Goal: Information Seeking & Learning: Understand process/instructions

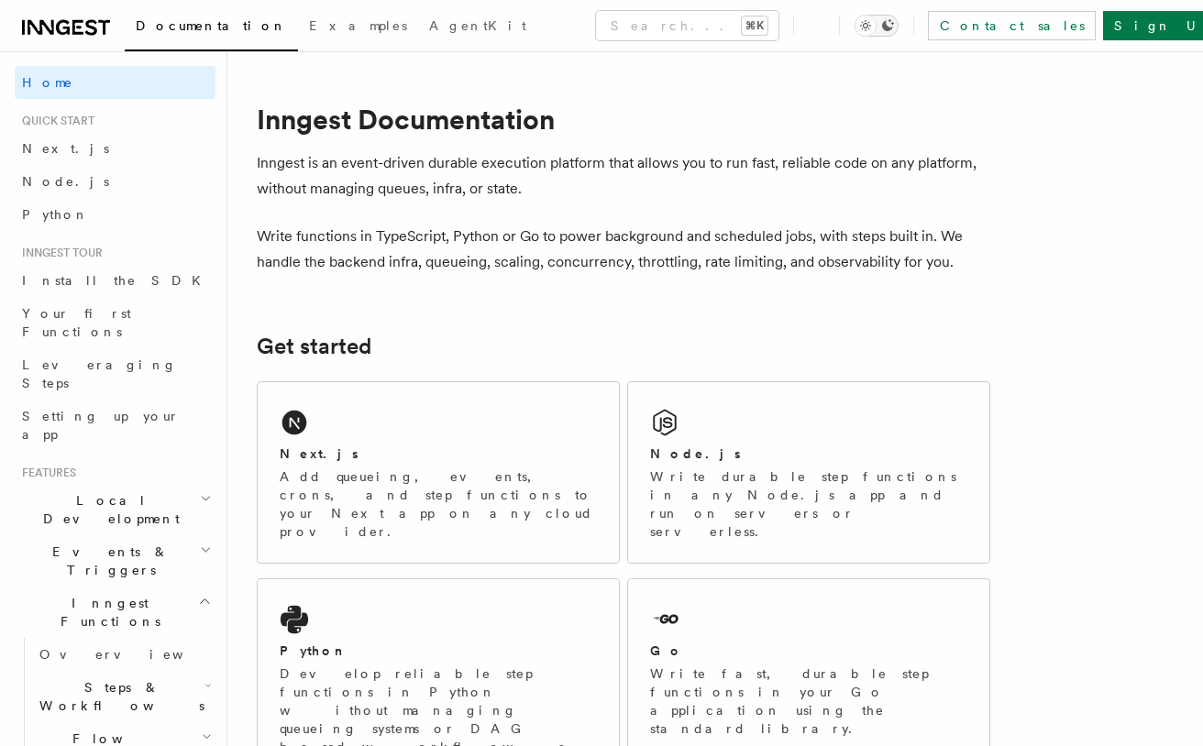
click at [898, 23] on button "Toggle dark mode" at bounding box center [876, 26] width 44 height 22
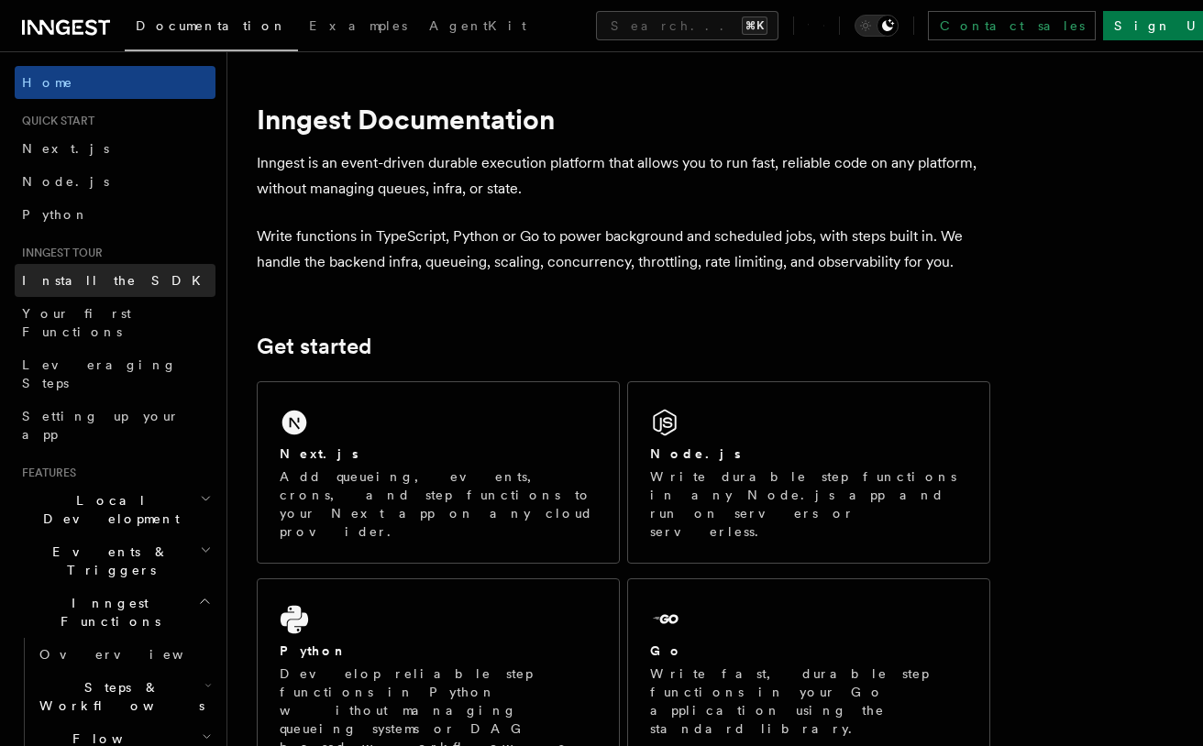
click at [108, 279] on link "Install the SDK" at bounding box center [115, 280] width 201 height 33
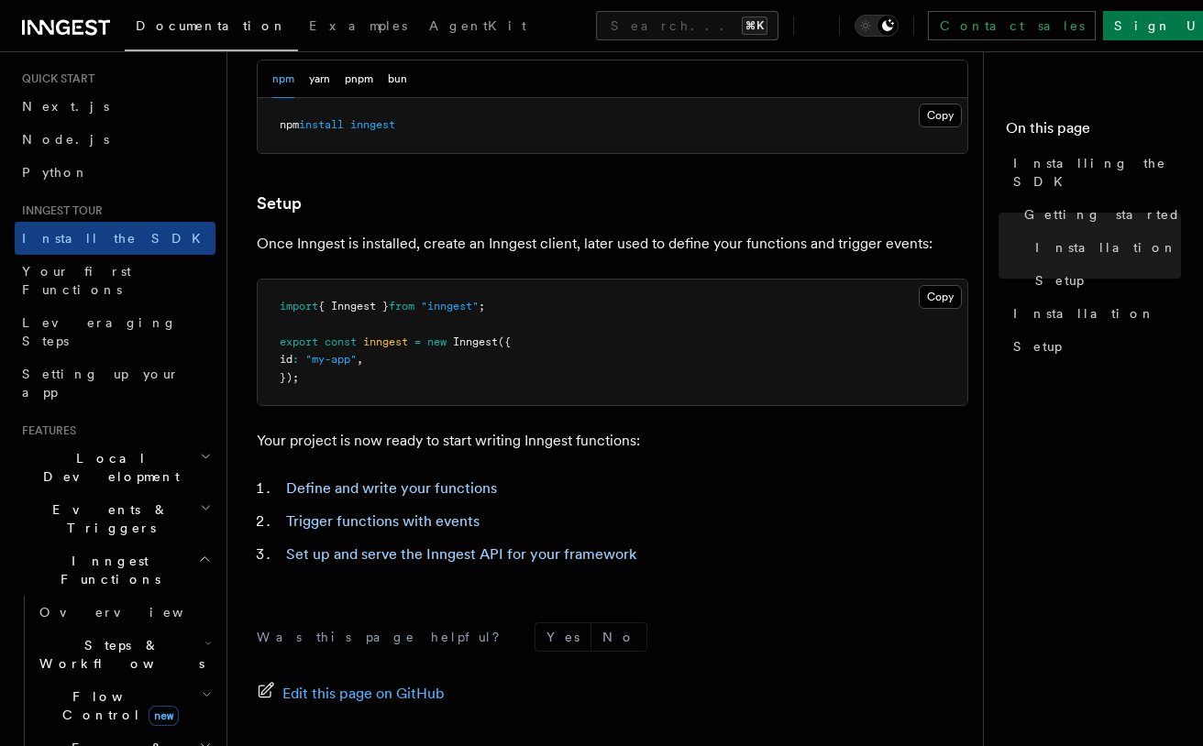
scroll to position [45, 0]
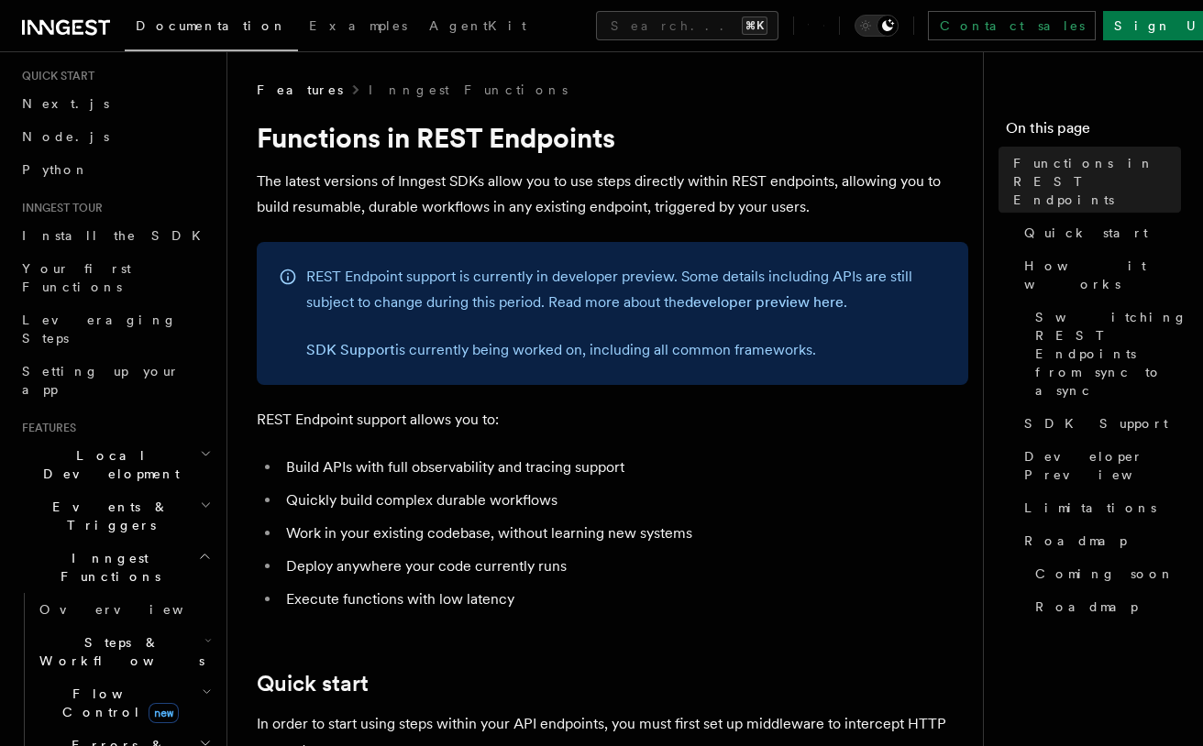
click at [200, 549] on icon "button" at bounding box center [205, 556] width 14 height 15
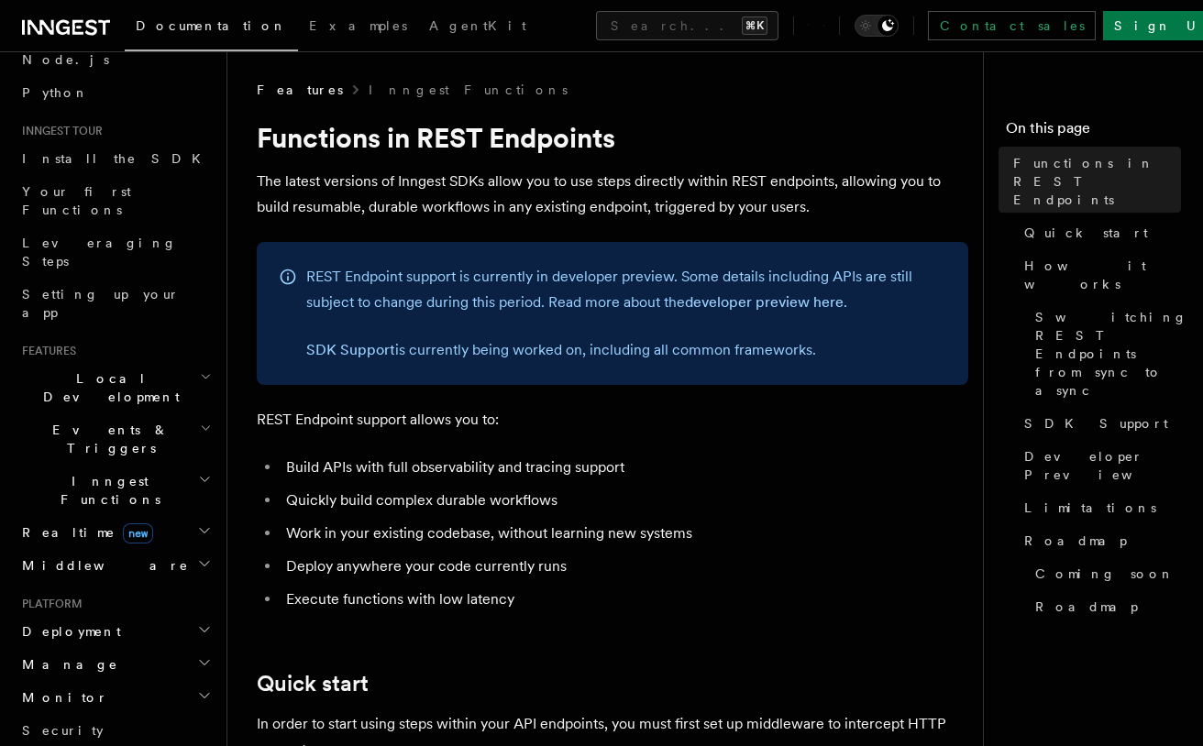
scroll to position [100, 0]
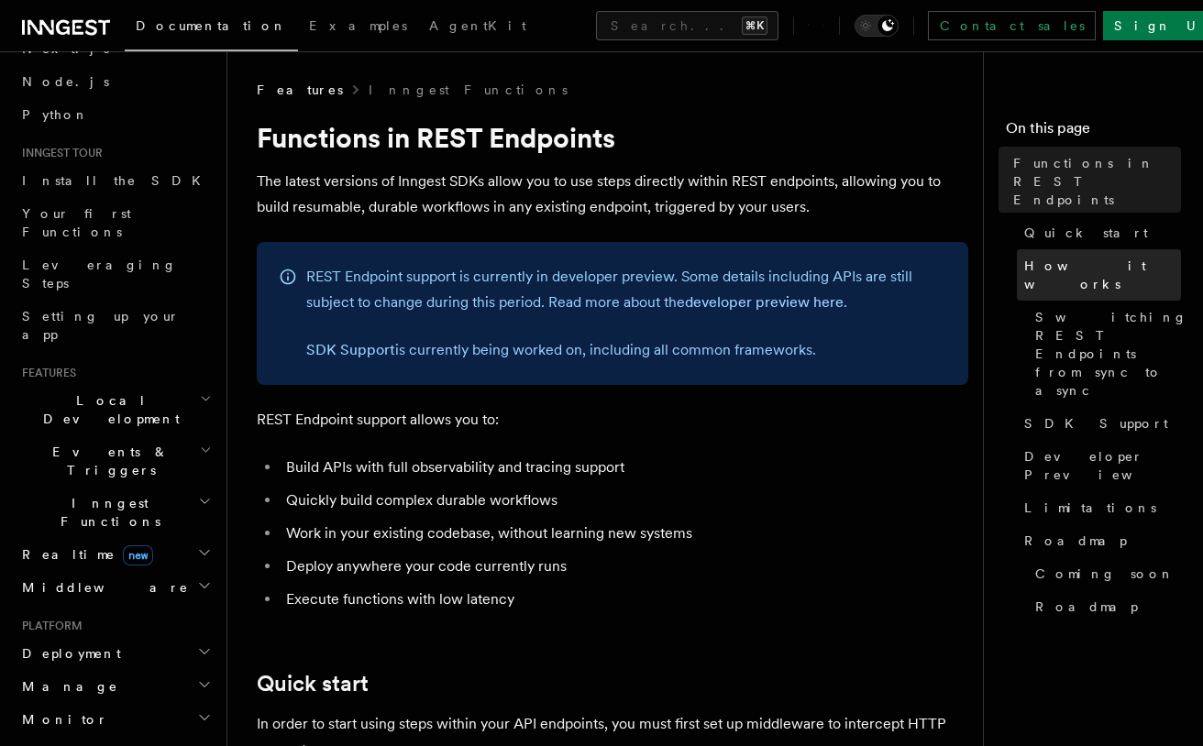
click at [1085, 257] on span "How it works" at bounding box center [1102, 275] width 157 height 37
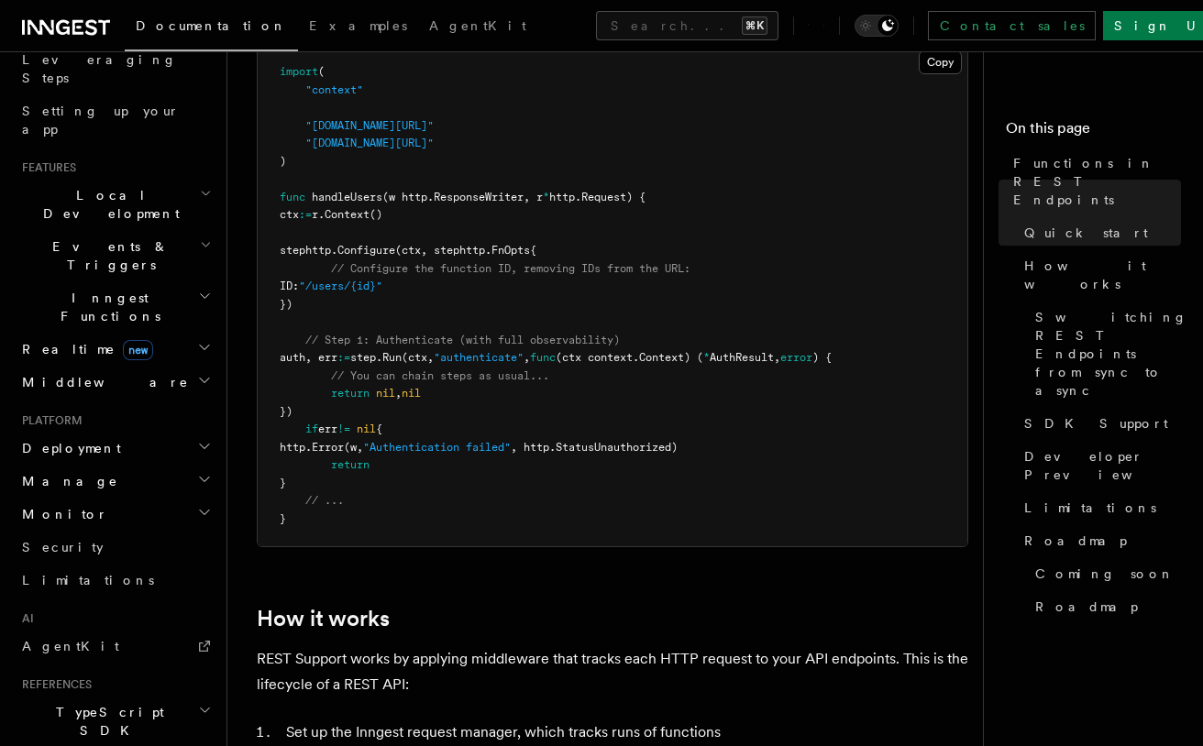
scroll to position [315, 0]
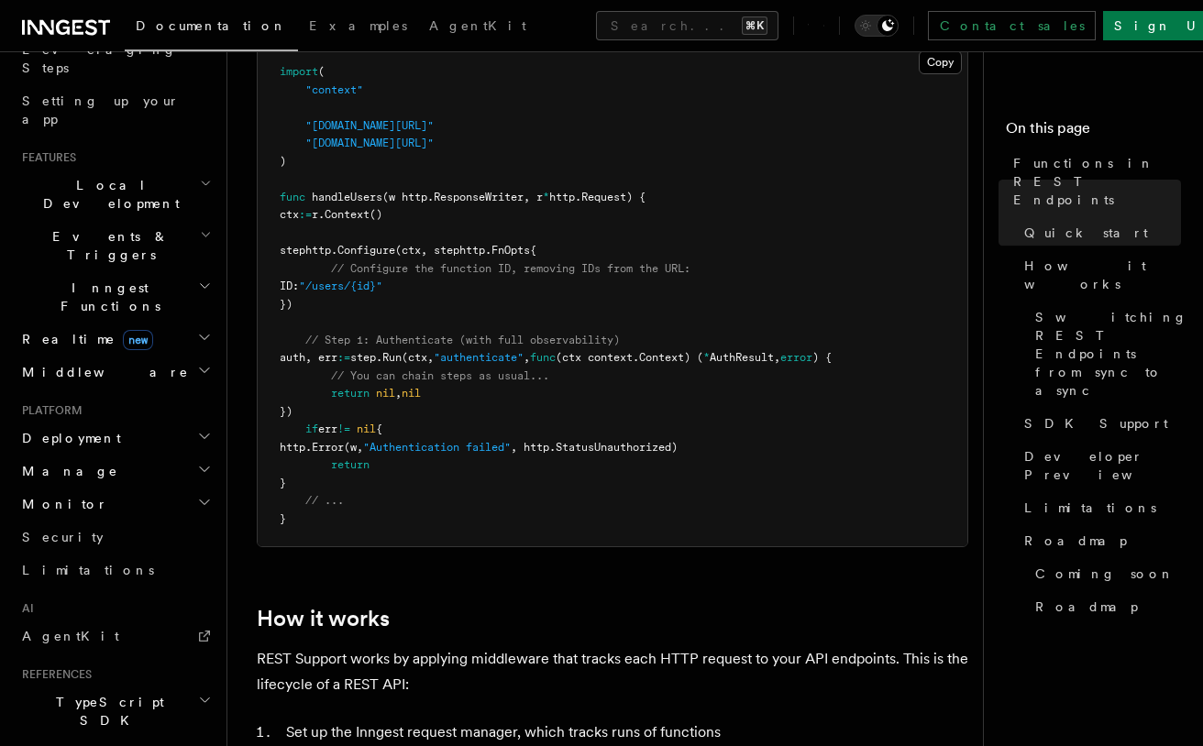
click at [129, 686] on h2 "TypeScript SDK" at bounding box center [115, 711] width 201 height 51
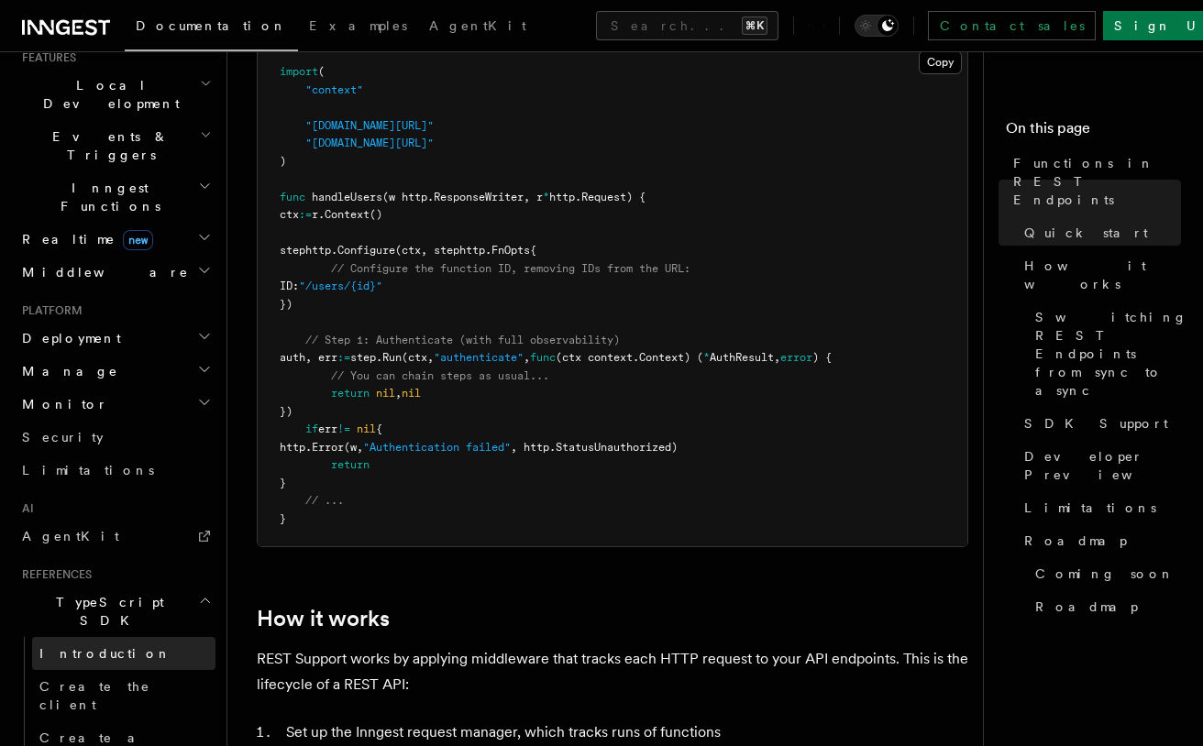
scroll to position [433, 0]
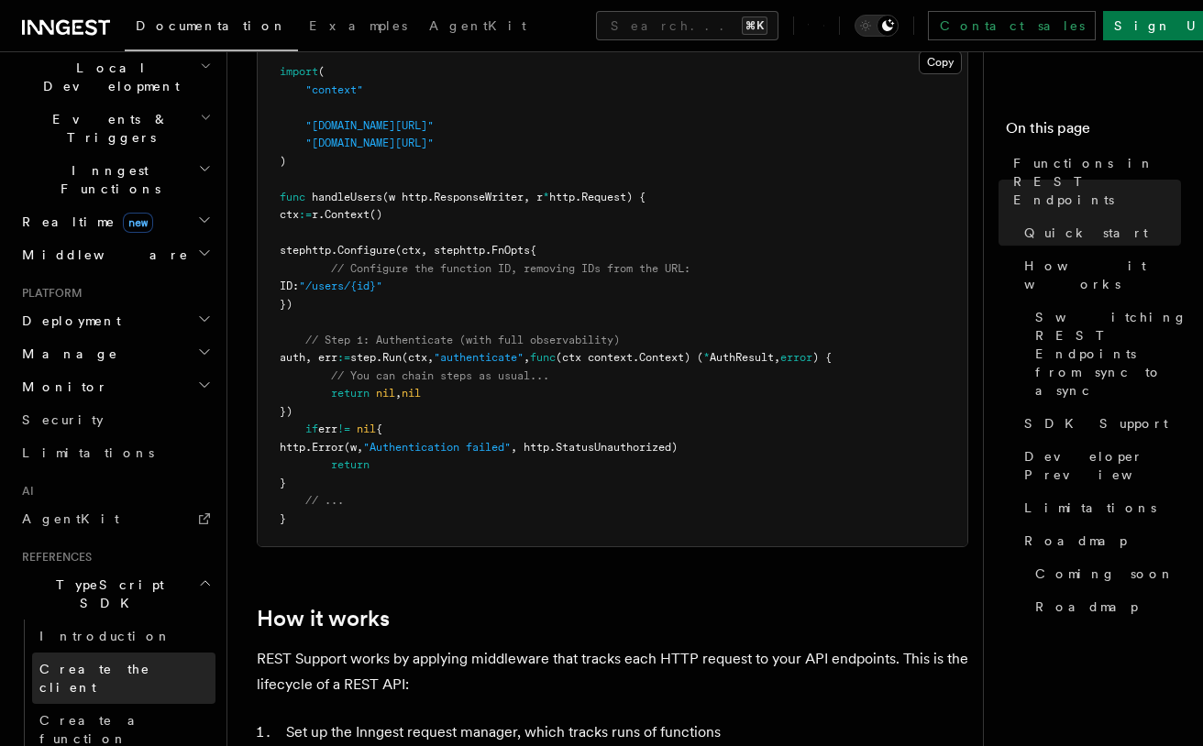
click at [147, 653] on link "Create the client" at bounding box center [123, 678] width 183 height 51
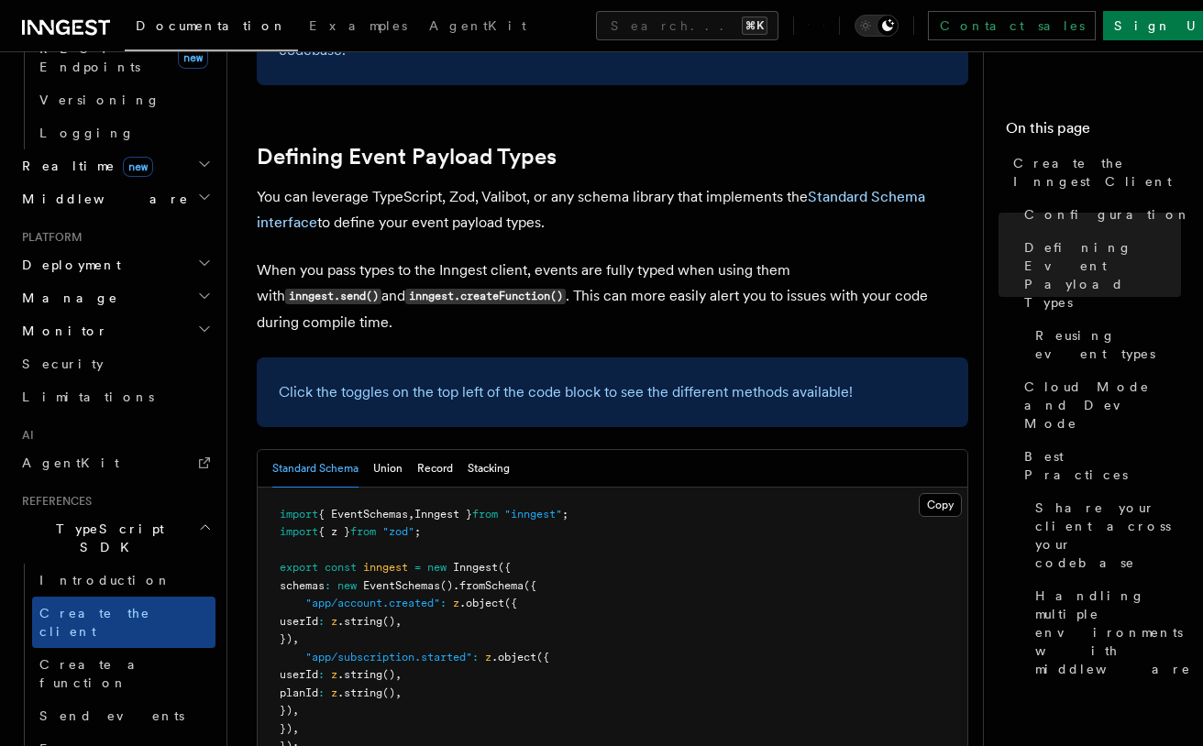
scroll to position [836, 0]
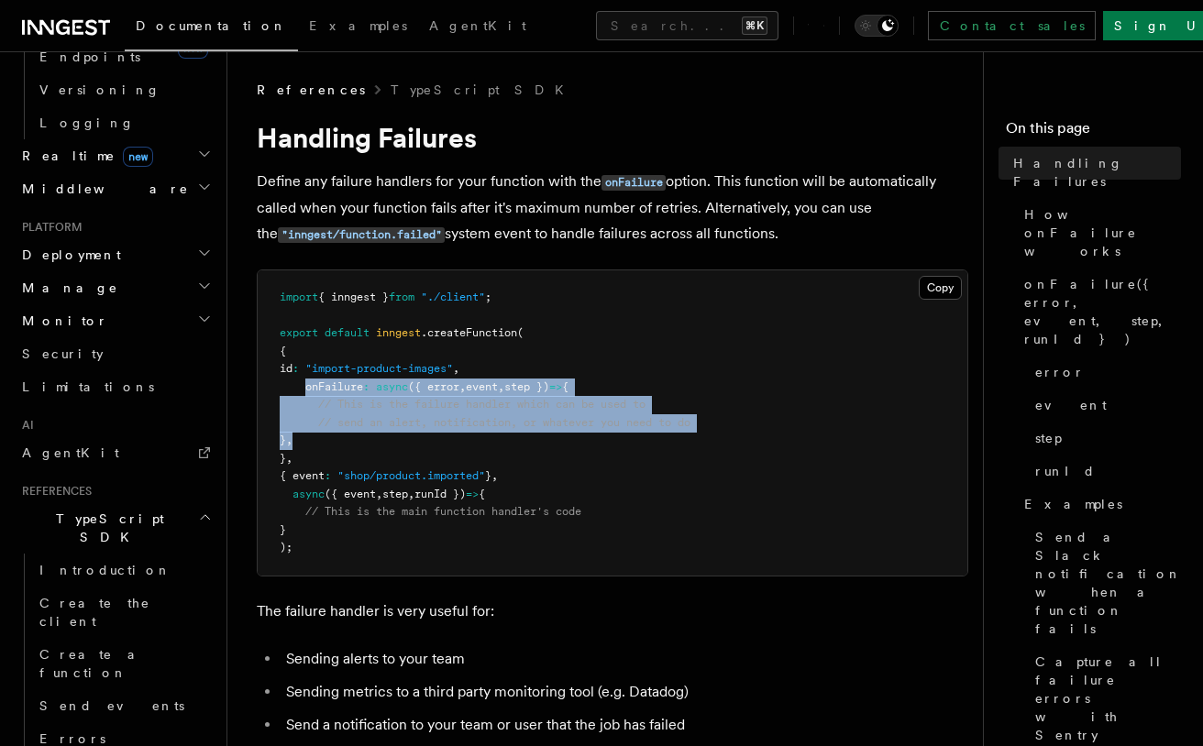
drag, startPoint x: 304, startPoint y: 391, endPoint x: 363, endPoint y: 443, distance: 78.0
click at [363, 443] on pre "import { inngest } from "./client" ; export default inngest .createFunction ( {…" at bounding box center [613, 422] width 710 height 305
